Goal: Register for event/course

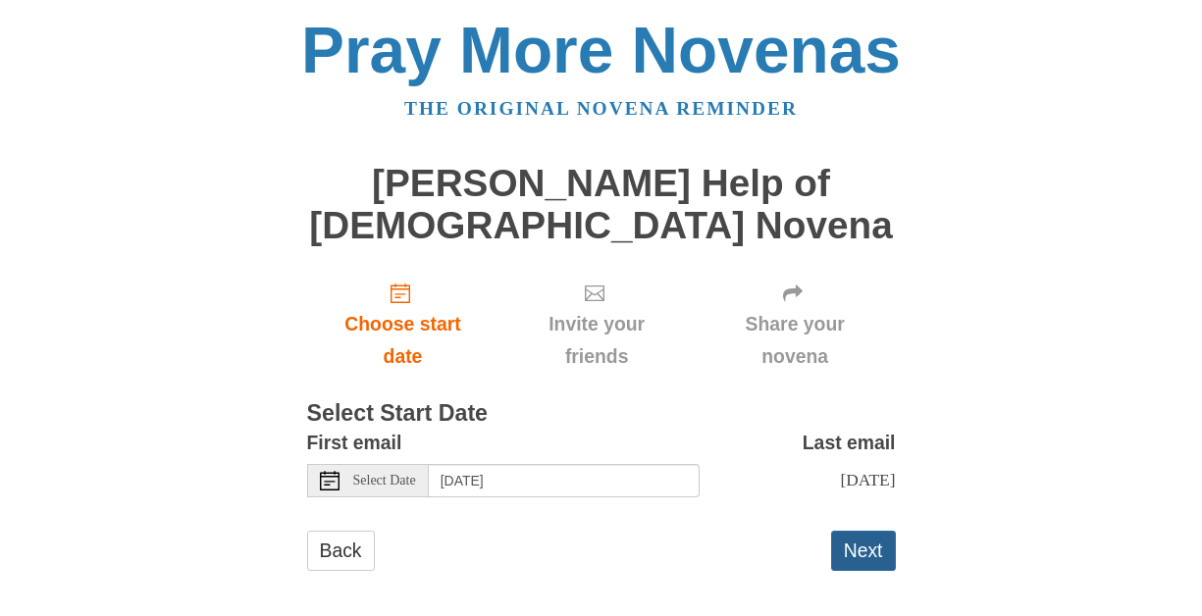
click at [854, 531] on button "Next" at bounding box center [863, 551] width 65 height 40
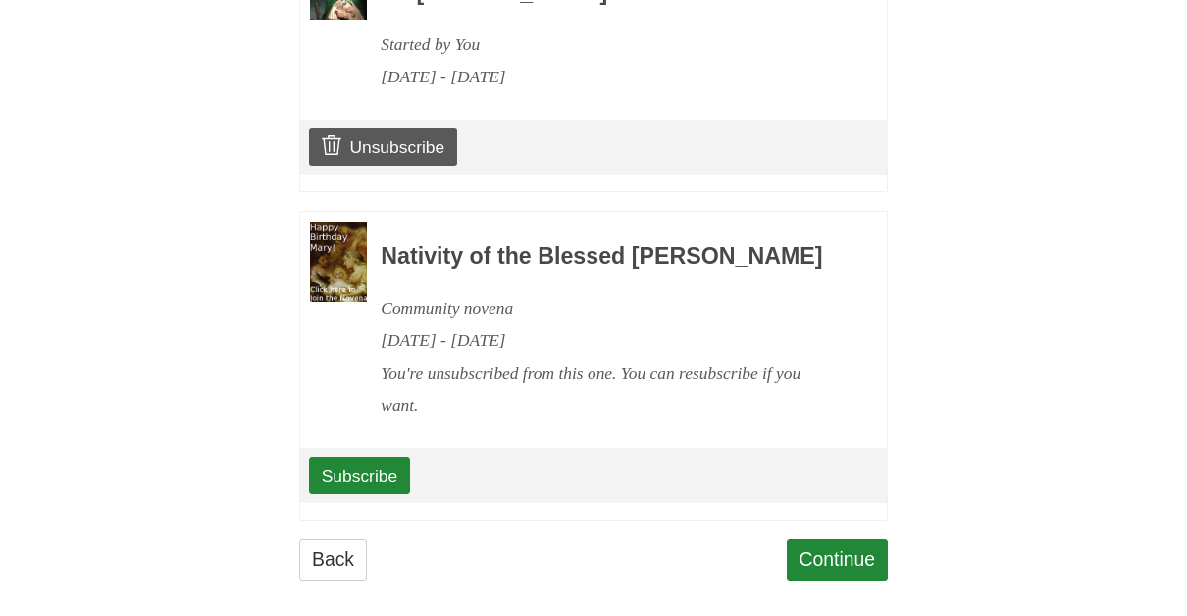
scroll to position [1597, 0]
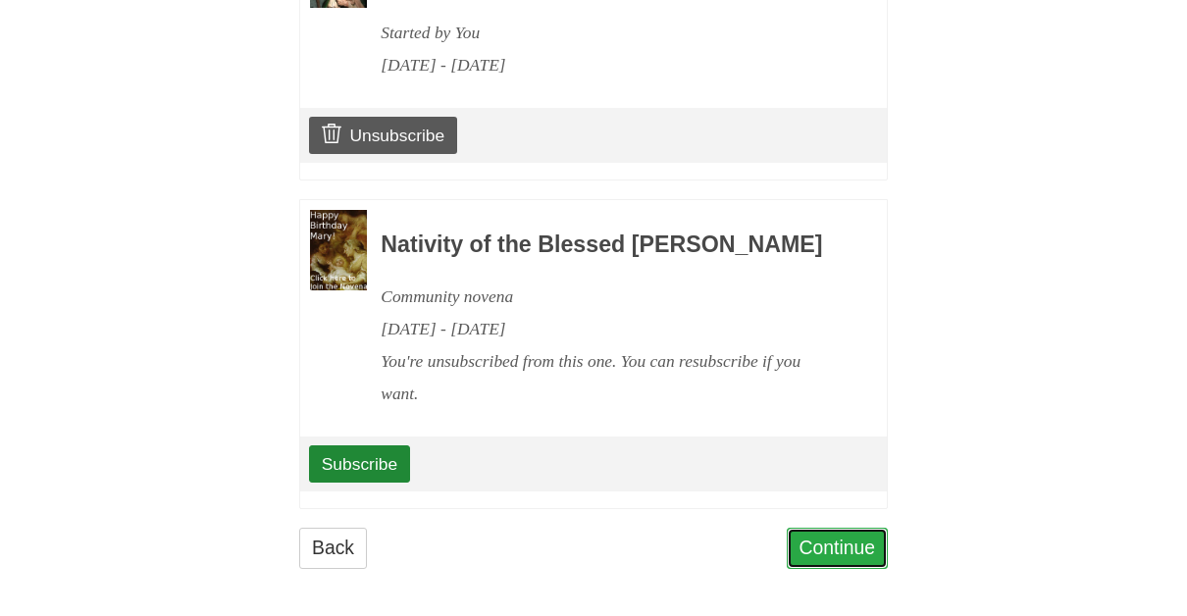
click at [828, 534] on link "Continue" at bounding box center [838, 548] width 102 height 40
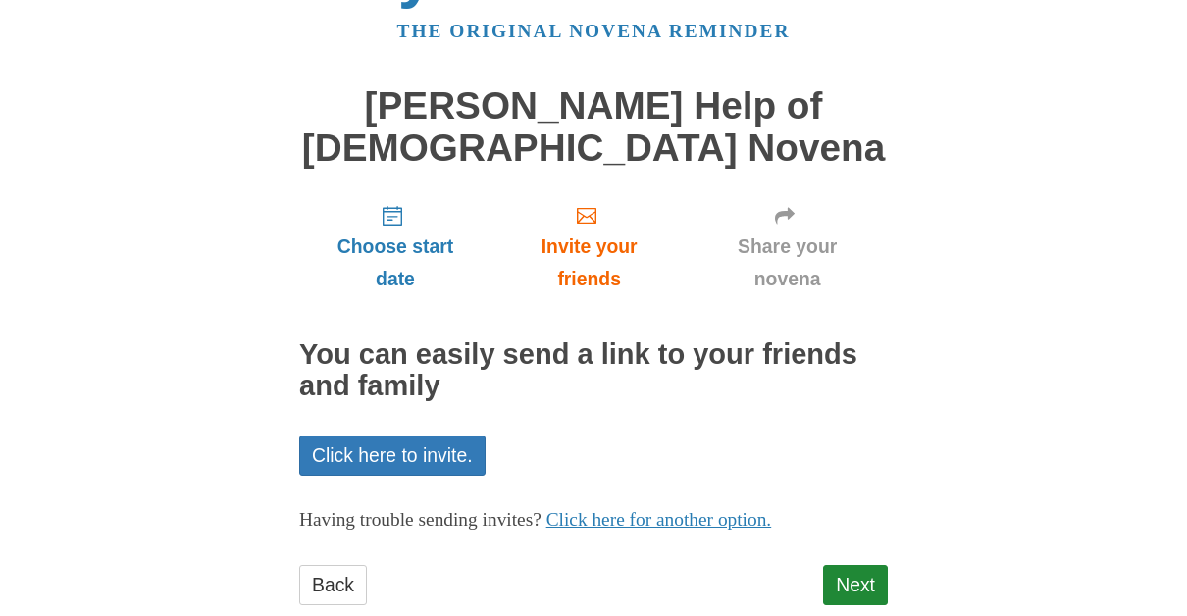
scroll to position [82, 0]
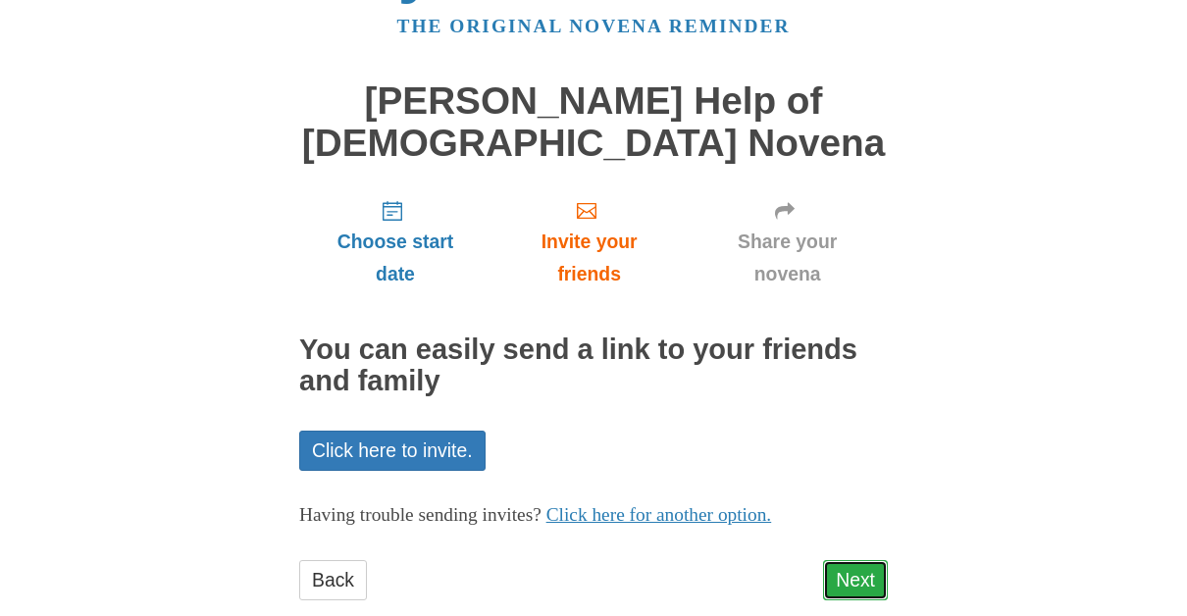
click at [856, 560] on link "Next" at bounding box center [855, 580] width 65 height 40
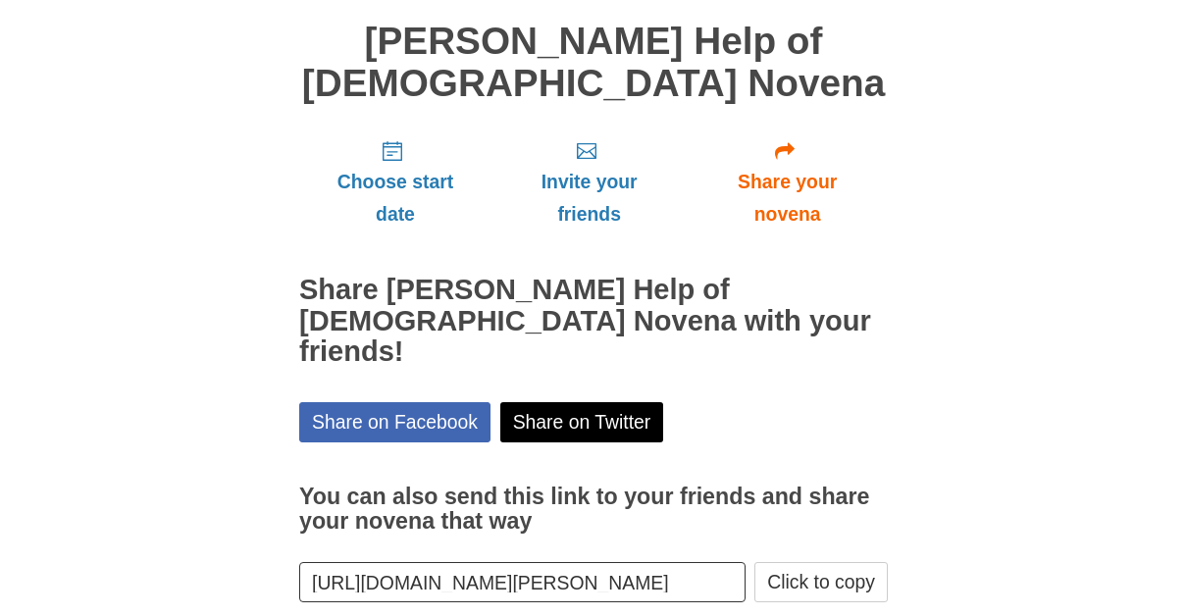
scroll to position [172, 0]
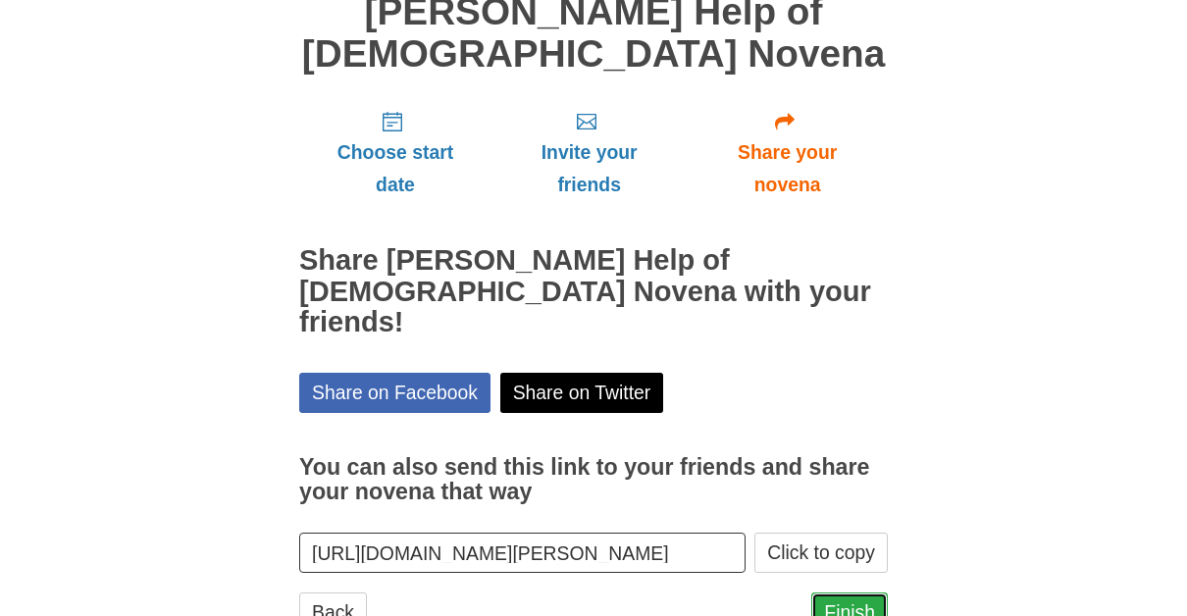
click at [855, 592] on link "Finish" at bounding box center [849, 612] width 77 height 40
